Goal: Information Seeking & Learning: Check status

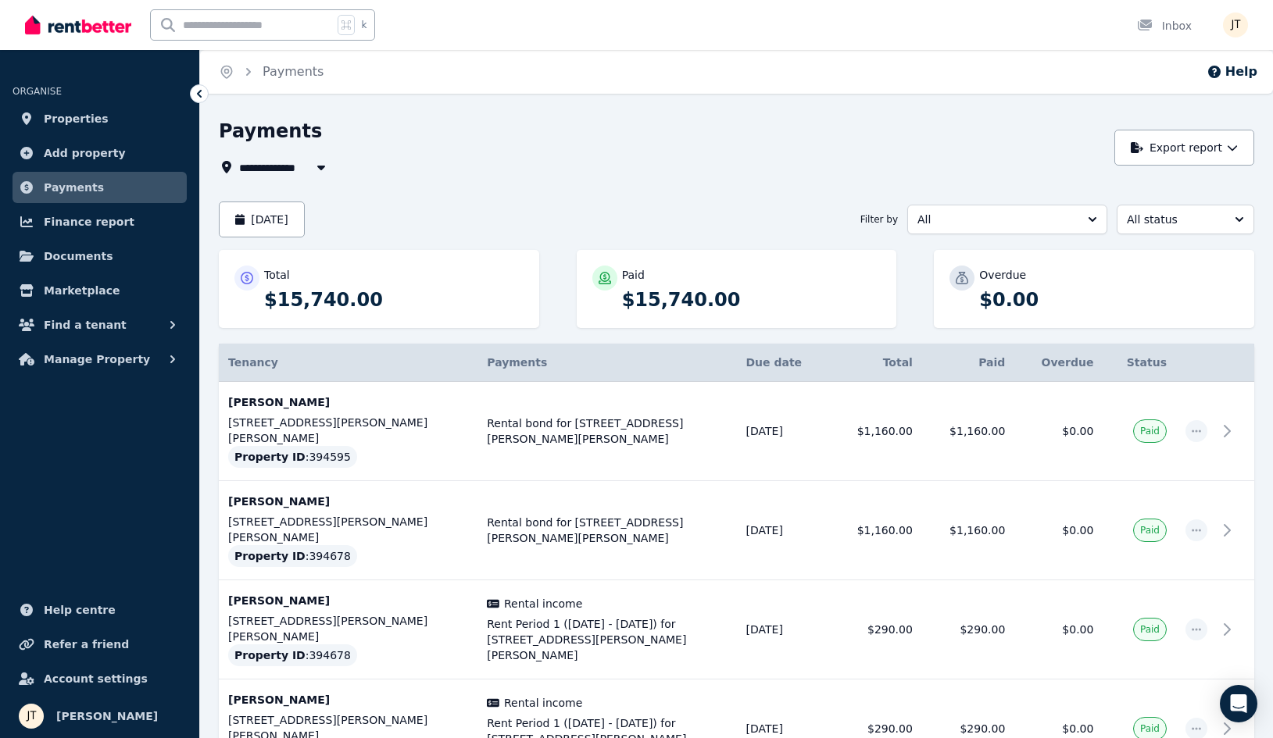
click at [1003, 216] on span "All" at bounding box center [996, 220] width 158 height 16
click at [972, 288] on span "Rental income" at bounding box center [997, 283] width 163 height 16
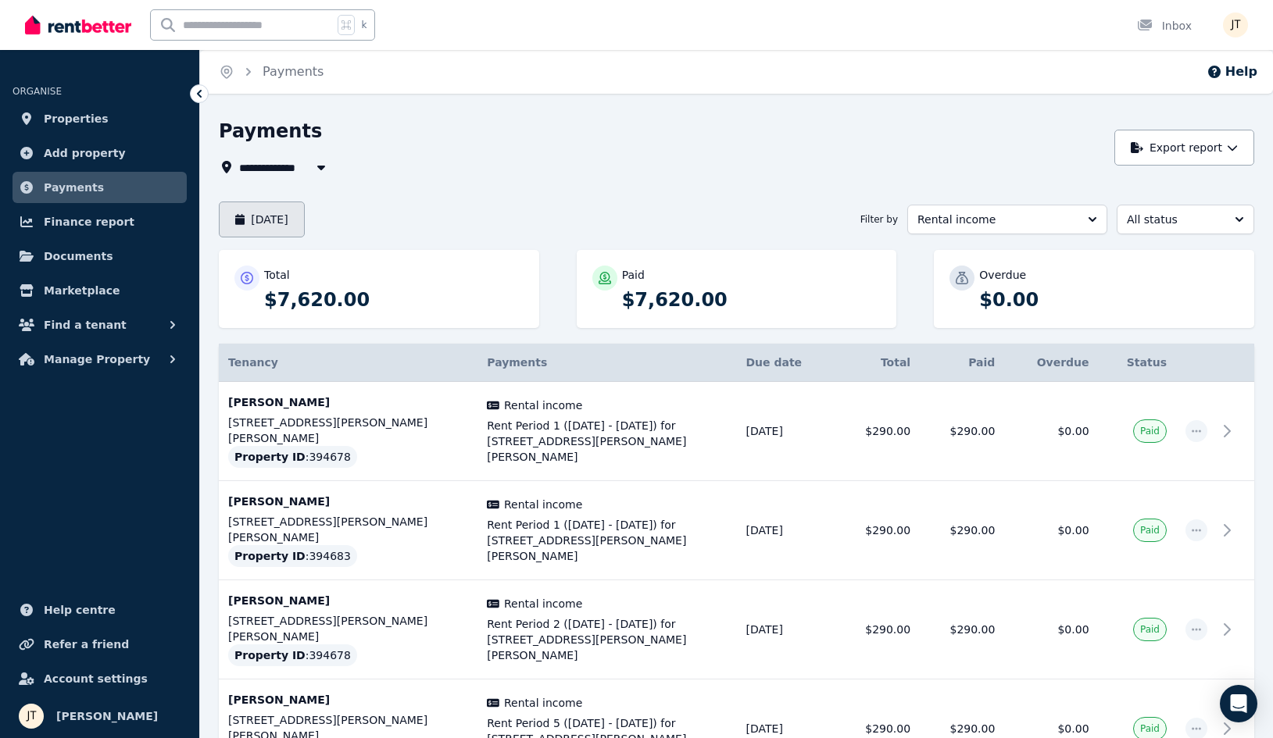
click at [298, 220] on button "[DATE]" at bounding box center [262, 220] width 86 height 36
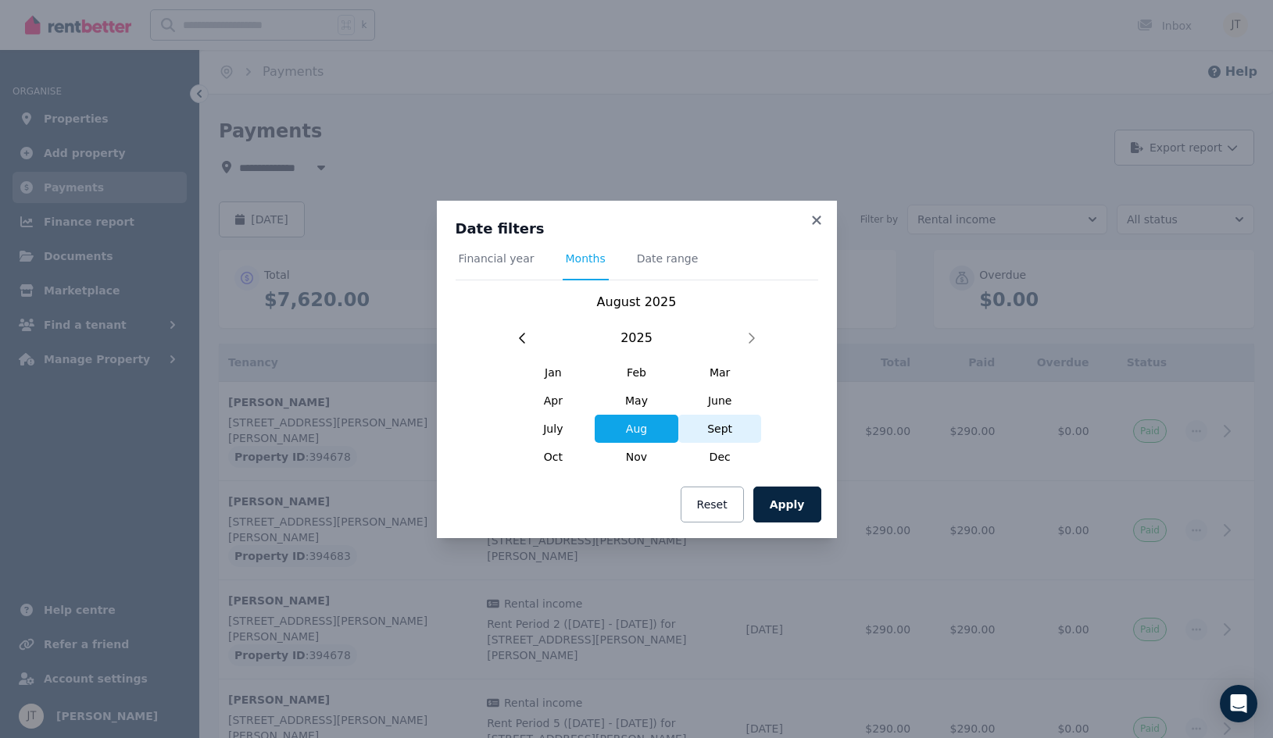
click at [727, 421] on span "Sept" at bounding box center [720, 429] width 84 height 28
click at [792, 506] on button "Apply" at bounding box center [787, 505] width 68 height 36
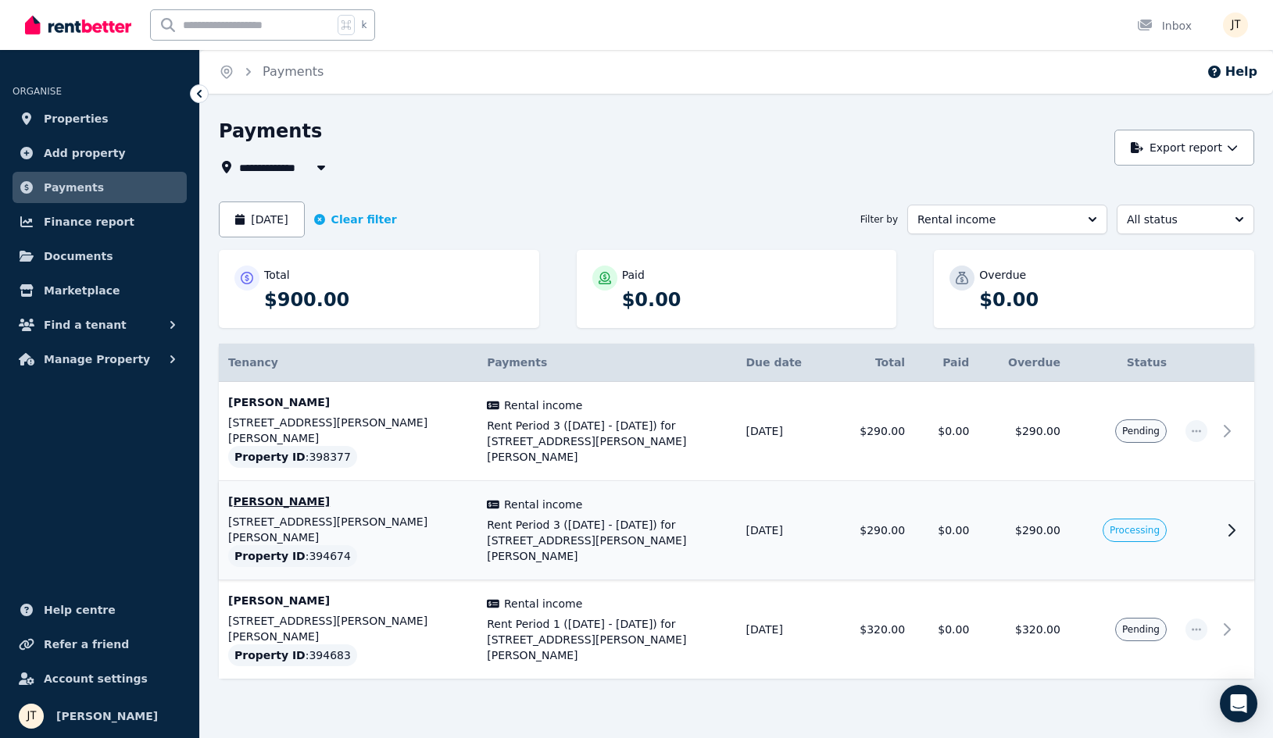
click at [528, 497] on span "Rental income" at bounding box center [543, 505] width 78 height 16
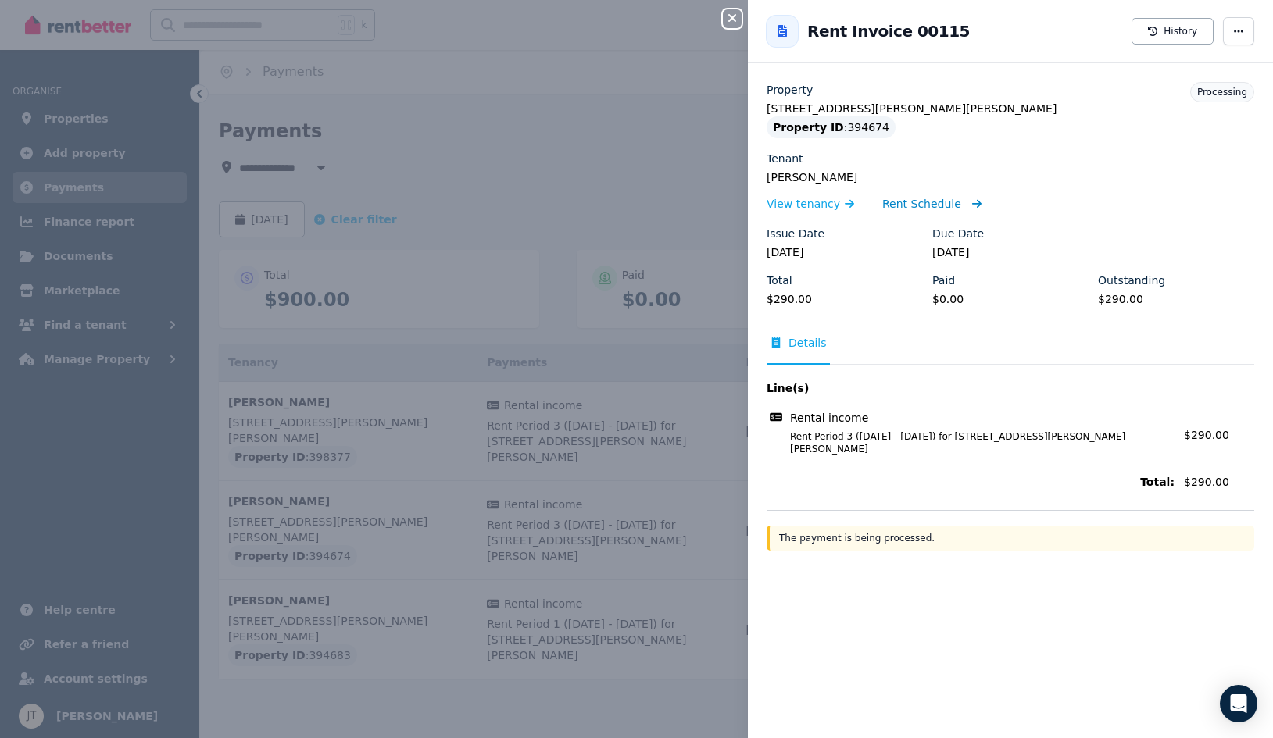
click at [903, 204] on span "Rent Schedule" at bounding box center [921, 204] width 79 height 16
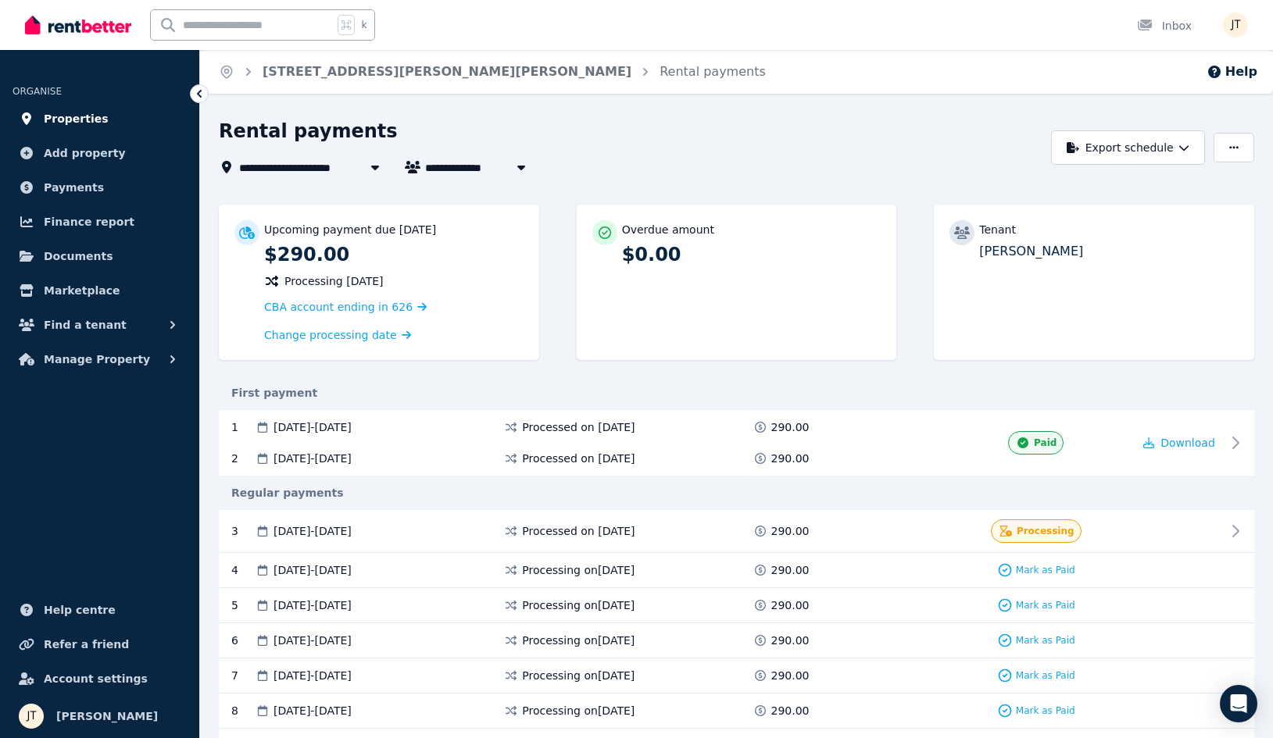
click at [84, 123] on span "Properties" at bounding box center [76, 118] width 65 height 19
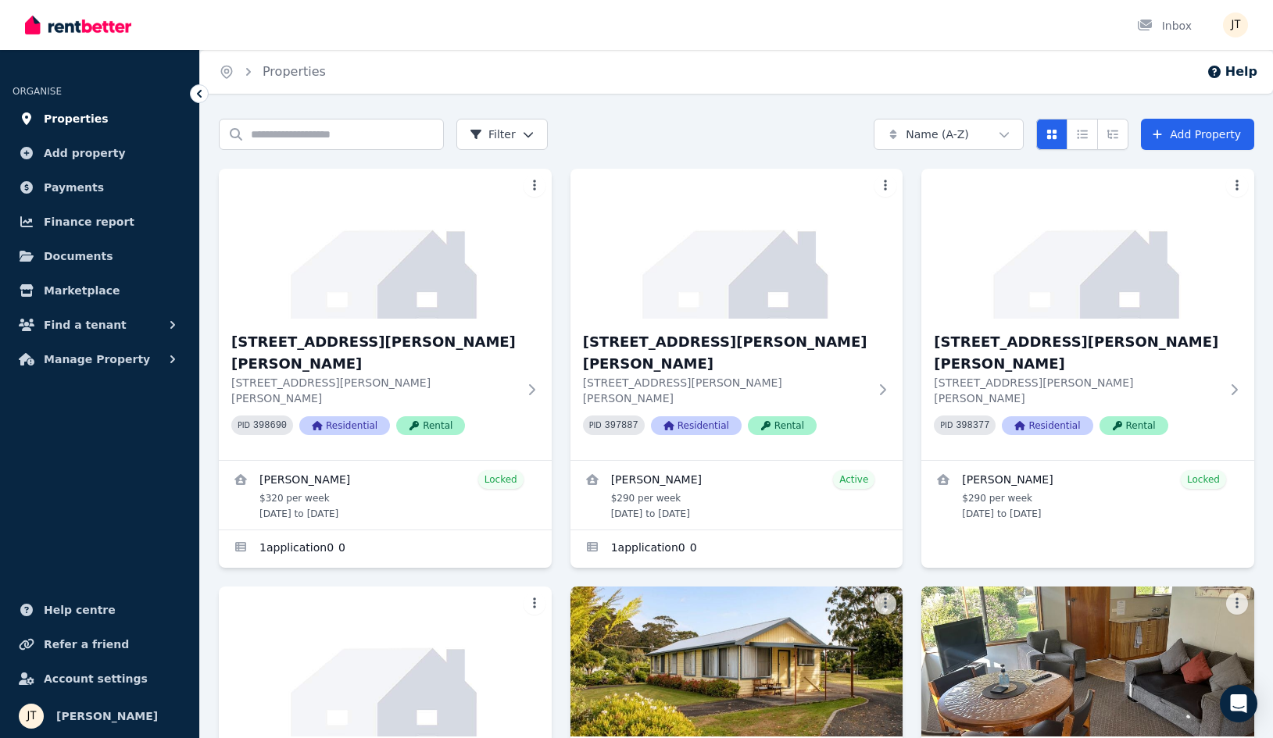
click at [74, 121] on span "Properties" at bounding box center [76, 118] width 65 height 19
